Goal: Navigation & Orientation: Go to known website

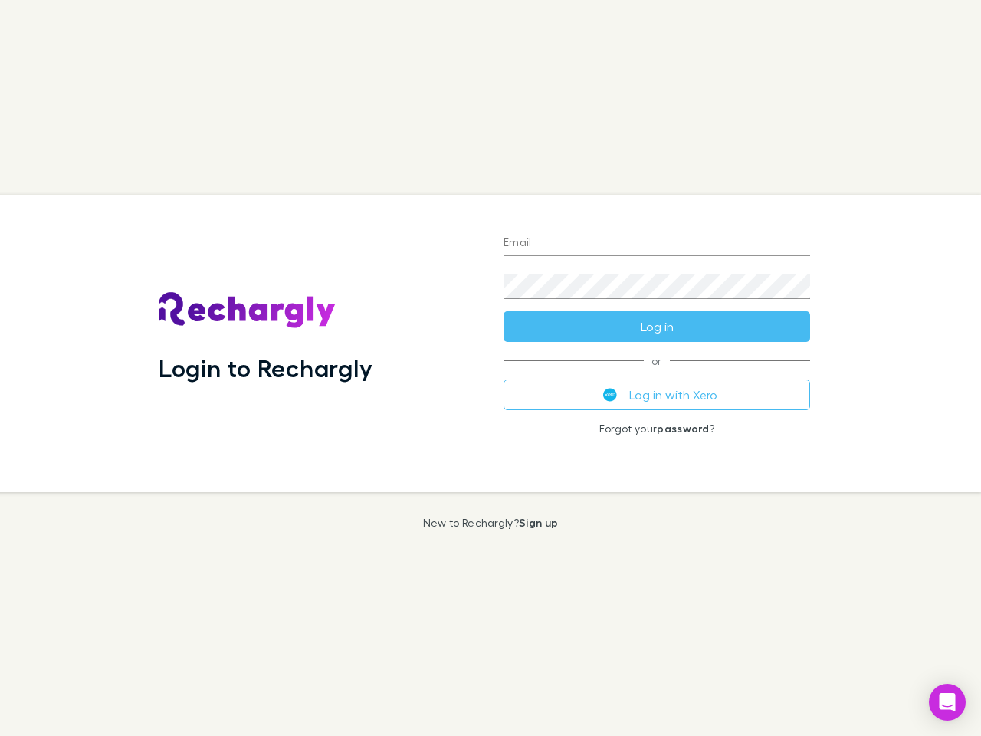
click at [491, 368] on div "Login to Rechargly" at bounding box center [318, 343] width 345 height 297
click at [657, 244] on input "Email" at bounding box center [657, 243] width 307 height 25
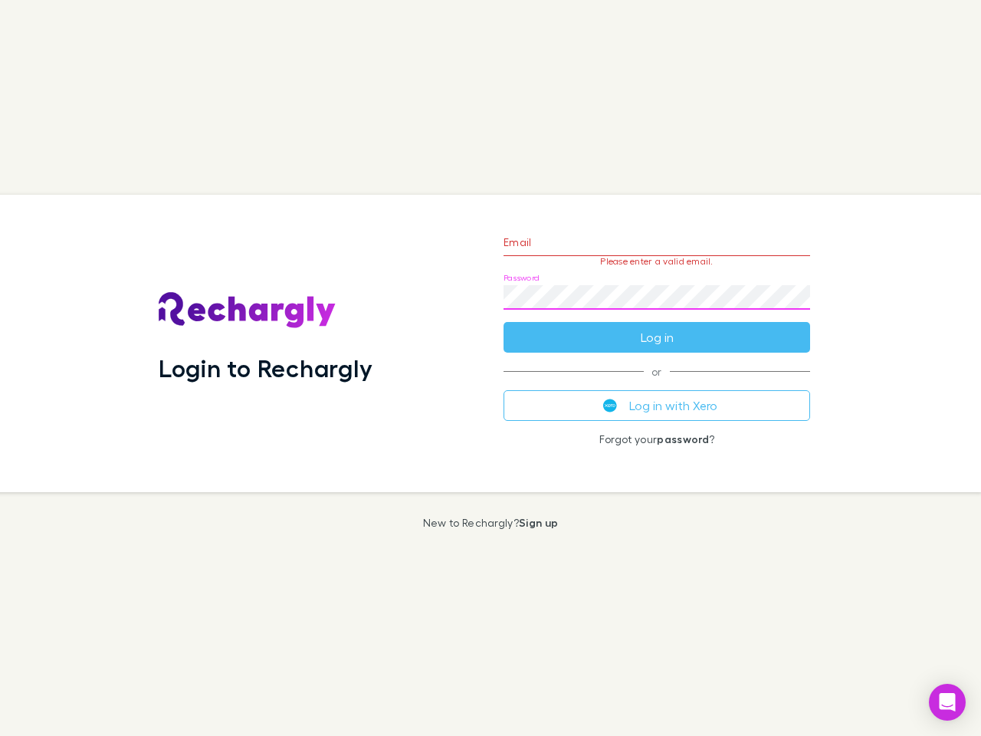
click at [657, 327] on form "Email Please enter a valid email. Password Log in" at bounding box center [657, 285] width 307 height 133
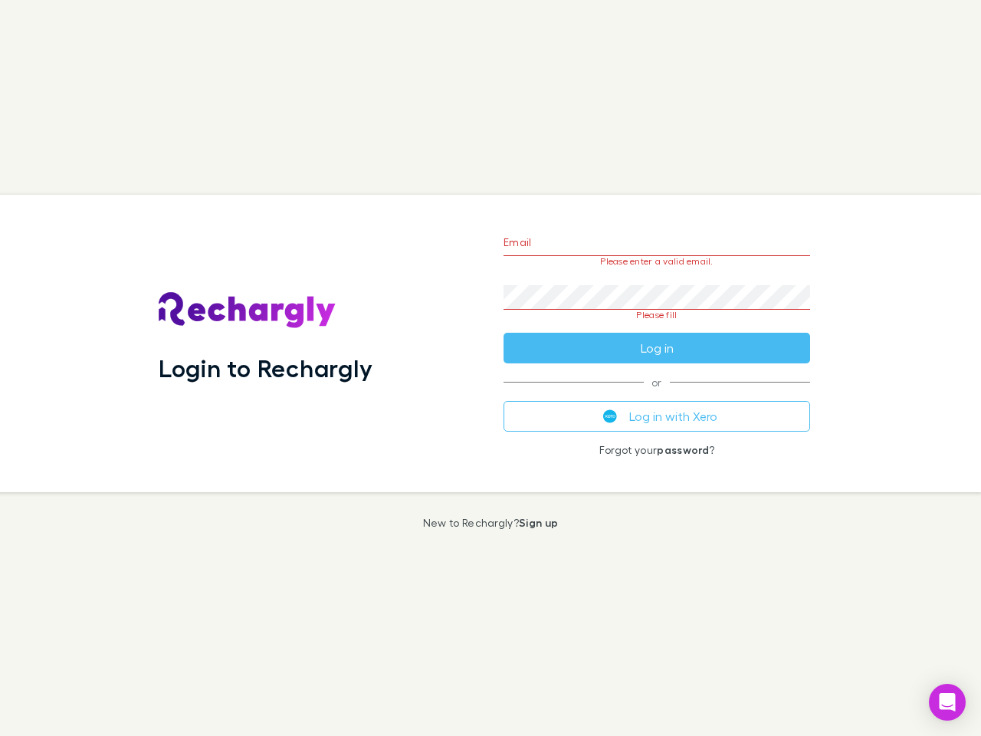
click at [657, 395] on div "Email Please enter a valid email. Password Please fill Log in or Log in with Xe…" at bounding box center [656, 343] width 331 height 297
click at [947, 702] on icon "Open Intercom Messenger" at bounding box center [948, 702] width 16 height 18
